Goal: Check status

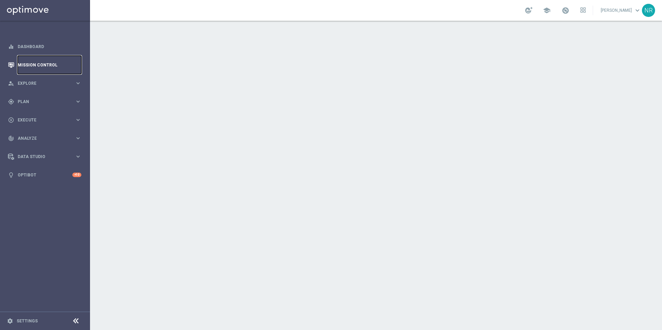
click at [42, 66] on link "Mission Control" at bounding box center [50, 65] width 64 height 18
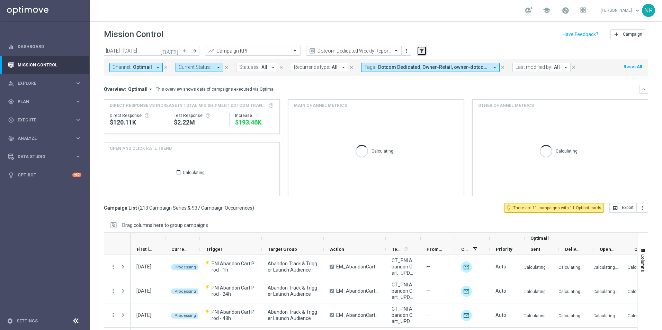
click at [417, 50] on button "filter_alt" at bounding box center [422, 51] width 10 height 10
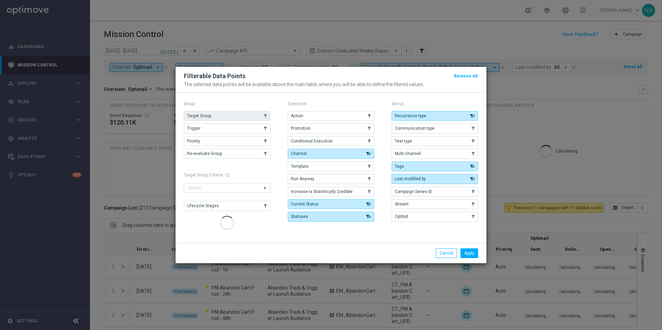
click at [219, 118] on button "Target Group" at bounding box center [227, 116] width 87 height 10
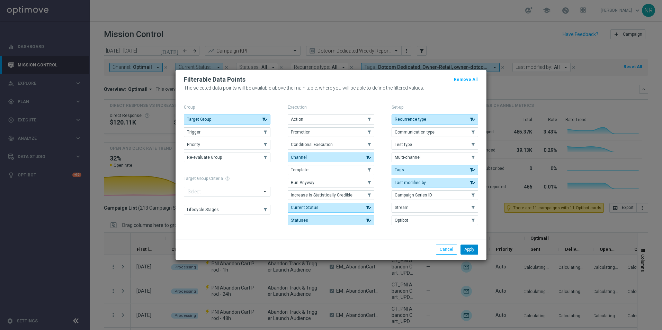
click at [473, 254] on button "Apply" at bounding box center [470, 250] width 18 height 10
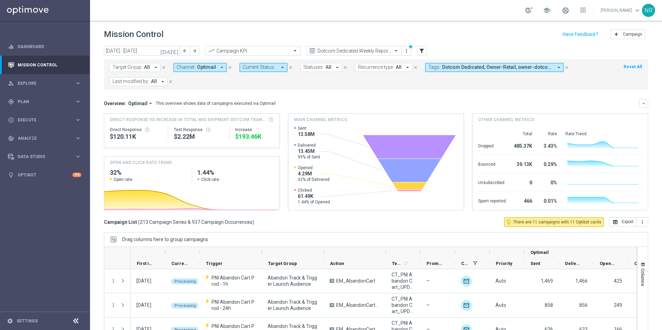
click at [134, 72] on form "Target Group: All arrow_drop_down close Channel: Optimail arrow_drop_down close…" at bounding box center [360, 74] width 503 height 23
click at [419, 52] on icon "filter_alt" at bounding box center [422, 51] width 6 height 6
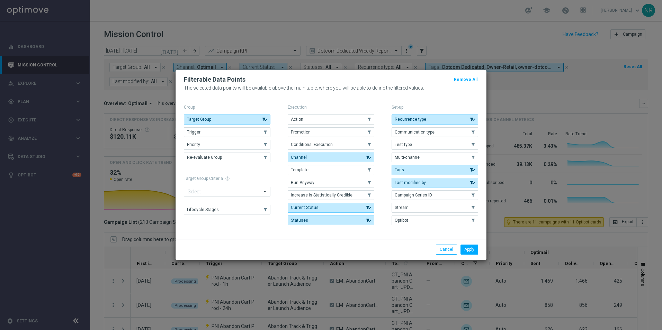
click at [338, 127] on div "Action .cls-1{fill:none;} .cls-1{fill:none;} Promotion .cls-1{fill:none;} .cls-…" at bounding box center [331, 170] width 87 height 111
click at [340, 131] on button "Promotion" at bounding box center [331, 132] width 87 height 10
click at [471, 249] on button "Apply" at bounding box center [470, 250] width 18 height 10
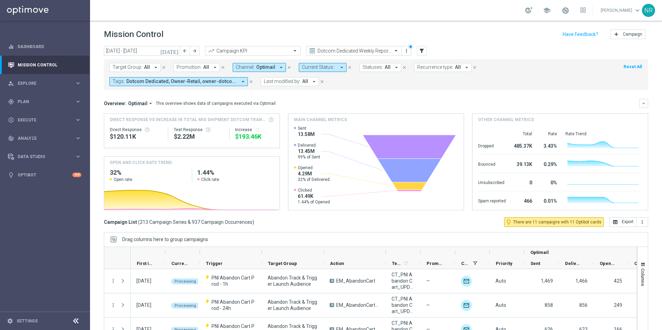
click at [184, 67] on span "Promotion:" at bounding box center [189, 67] width 25 height 6
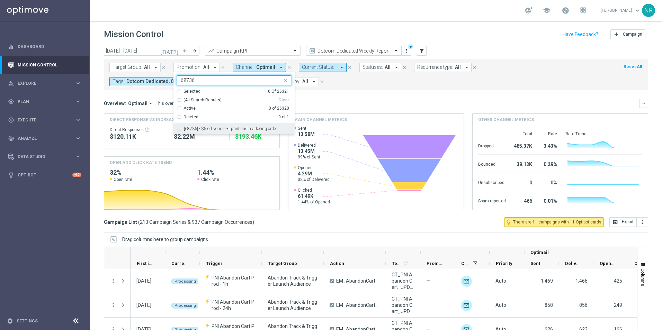
click at [241, 128] on label "[68736] - $5 off your next print and marketing order." at bounding box center [231, 129] width 94 height 4
type input "68736"
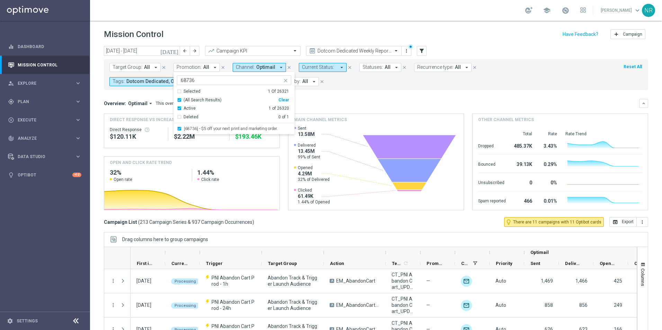
click at [345, 103] on div "Overview: Optimail arrow_drop_down This overview shows data of campaigns execut…" at bounding box center [371, 103] width 535 height 6
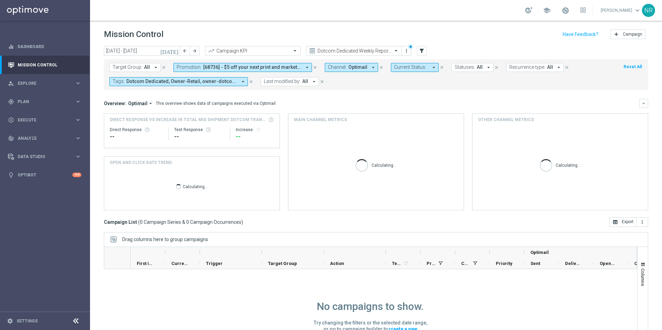
click at [177, 52] on icon "[DATE]" at bounding box center [169, 51] width 19 height 6
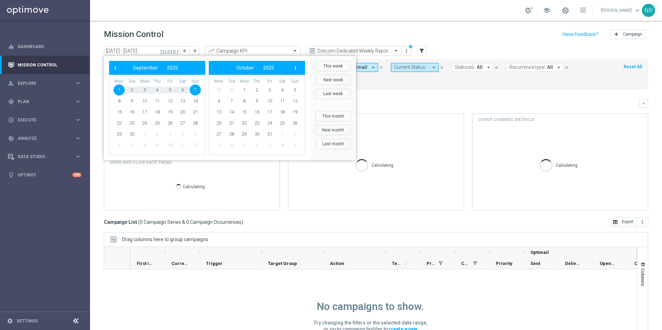
click at [118, 89] on span "1" at bounding box center [119, 90] width 11 height 11
click at [113, 66] on span "‹" at bounding box center [115, 67] width 9 height 9
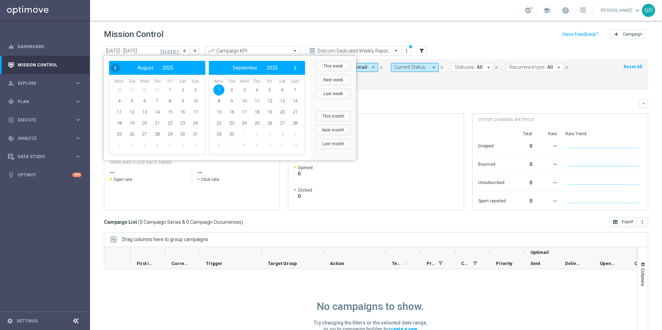
click at [114, 67] on span "‹" at bounding box center [115, 67] width 9 height 9
click at [131, 88] on span "1" at bounding box center [131, 90] width 11 height 11
click at [293, 67] on span "›" at bounding box center [295, 67] width 9 height 9
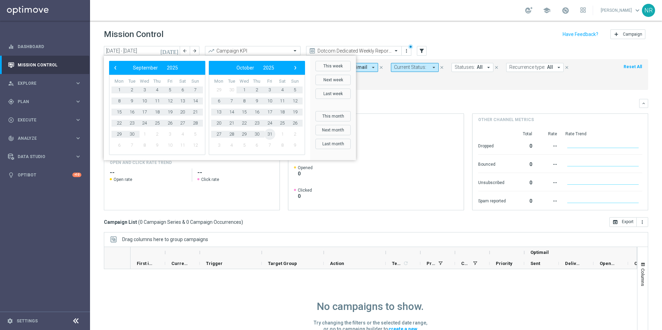
click at [267, 133] on span "31" at bounding box center [269, 134] width 11 height 11
type input "[DATE] - [DATE]"
